Goal: Check status: Check status

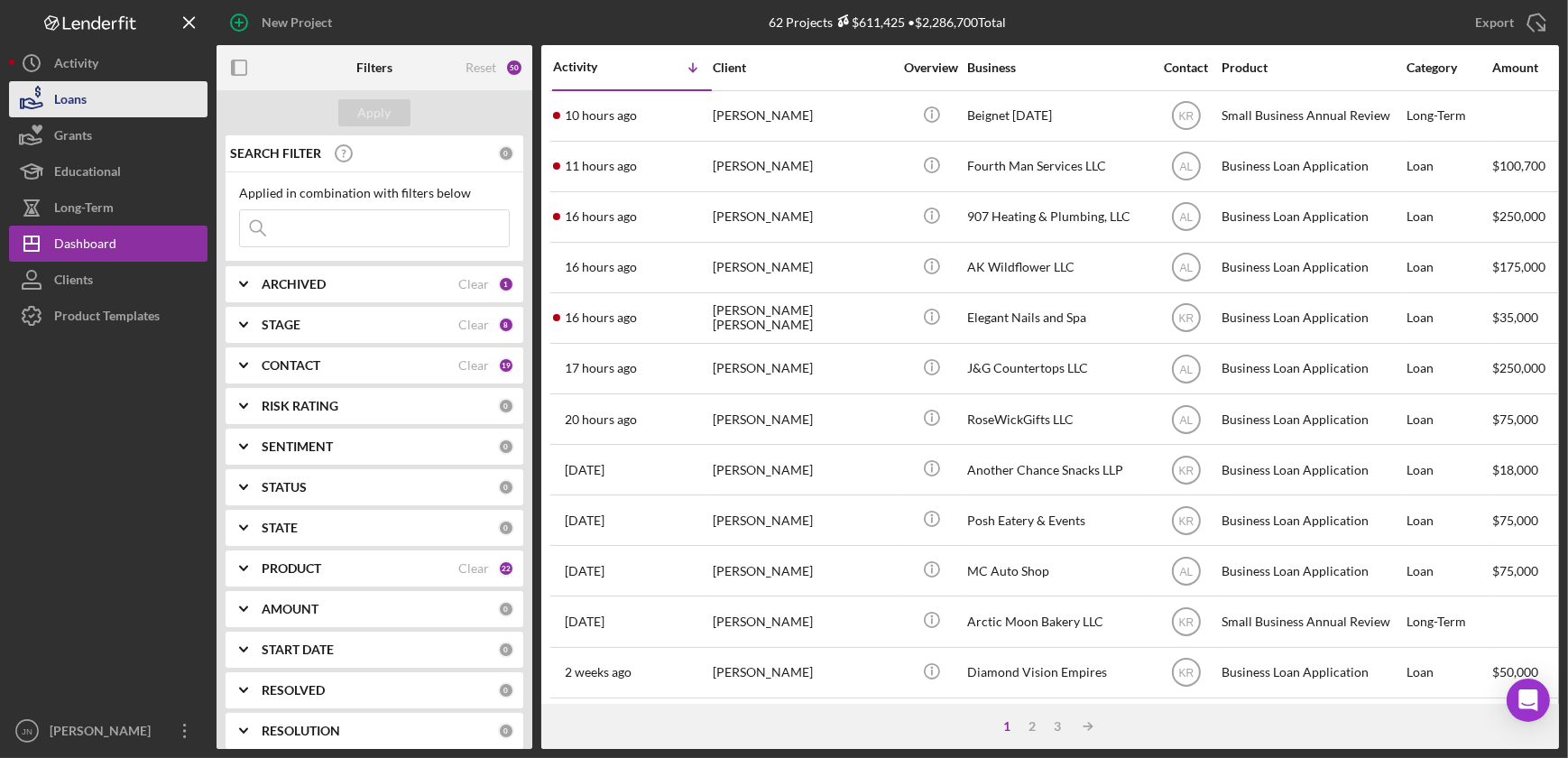
click at [93, 87] on button "Loans" at bounding box center [108, 99] width 199 height 36
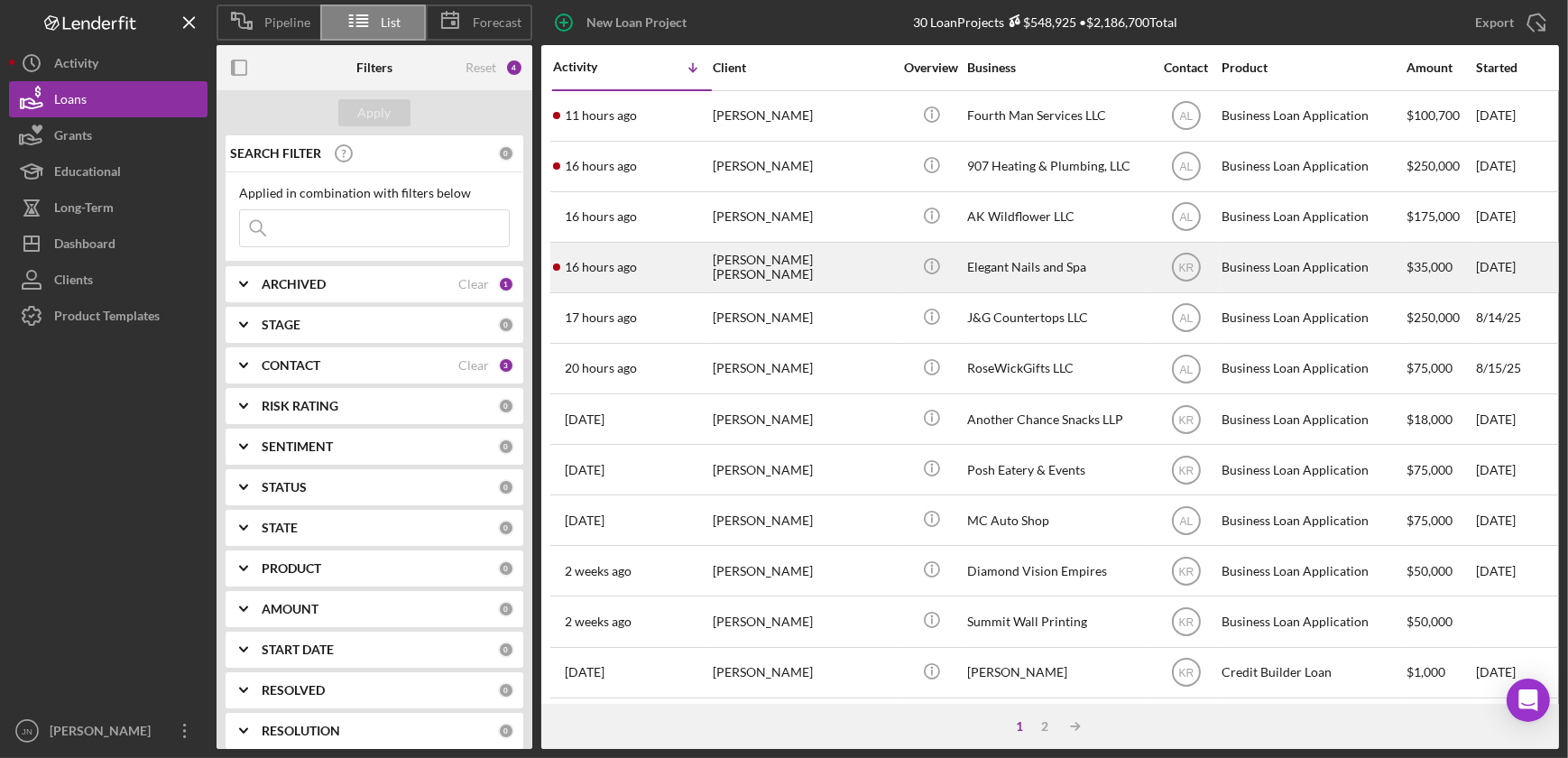
click at [825, 266] on div "[PERSON_NAME] [PERSON_NAME]" at bounding box center [803, 268] width 181 height 48
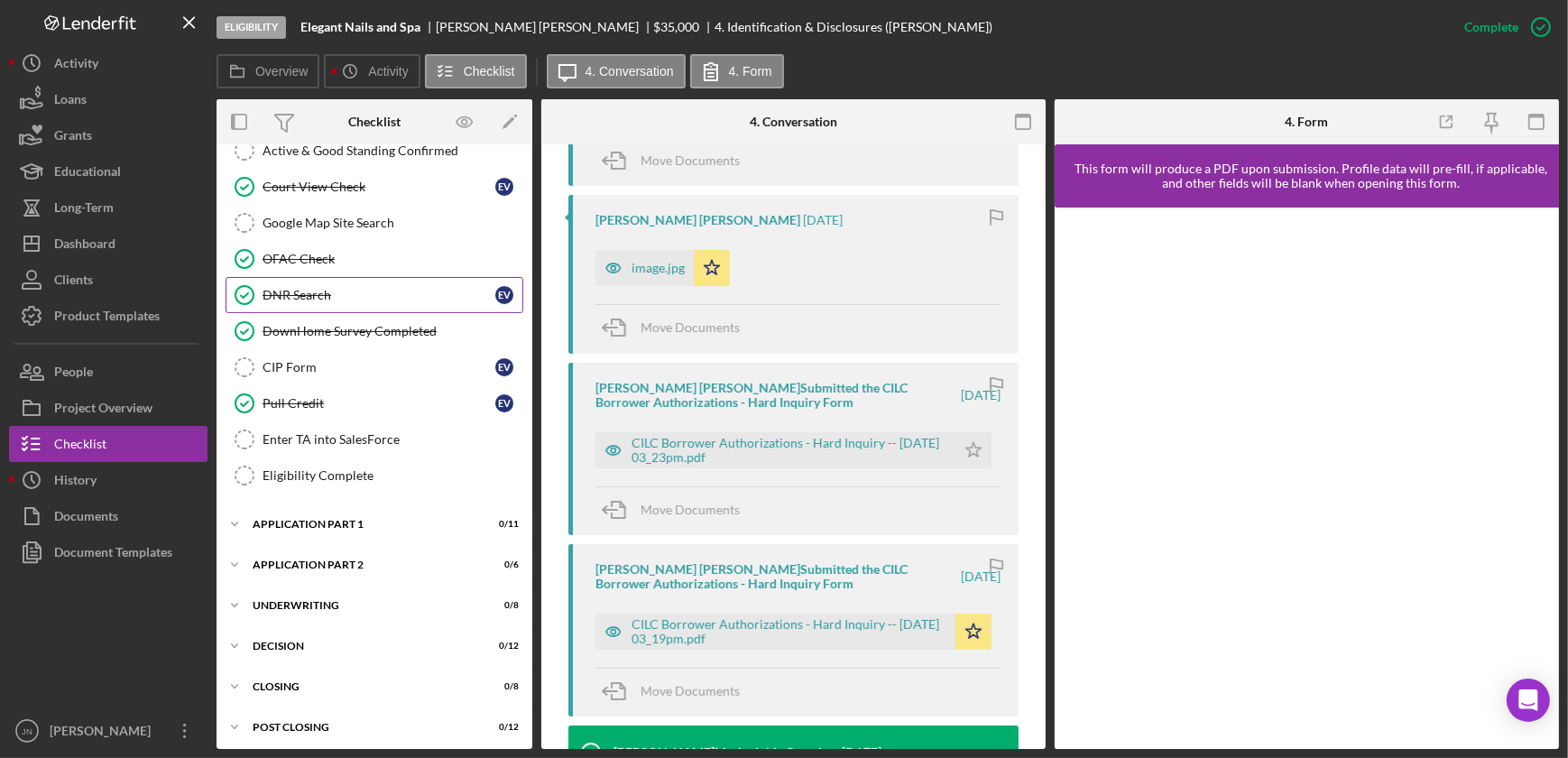
scroll to position [492, 0]
